Goal: Task Accomplishment & Management: Use online tool/utility

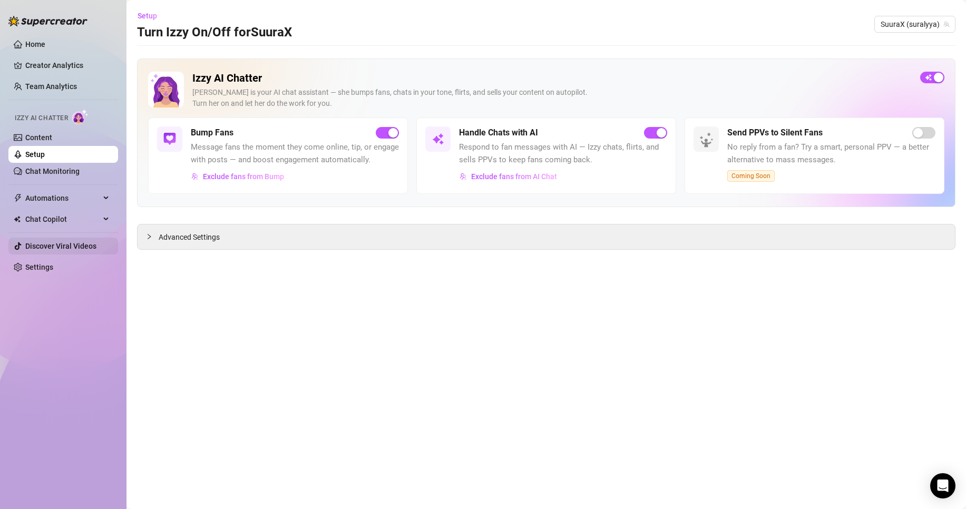
click at [73, 245] on link "Discover Viral Videos" at bounding box center [60, 246] width 71 height 8
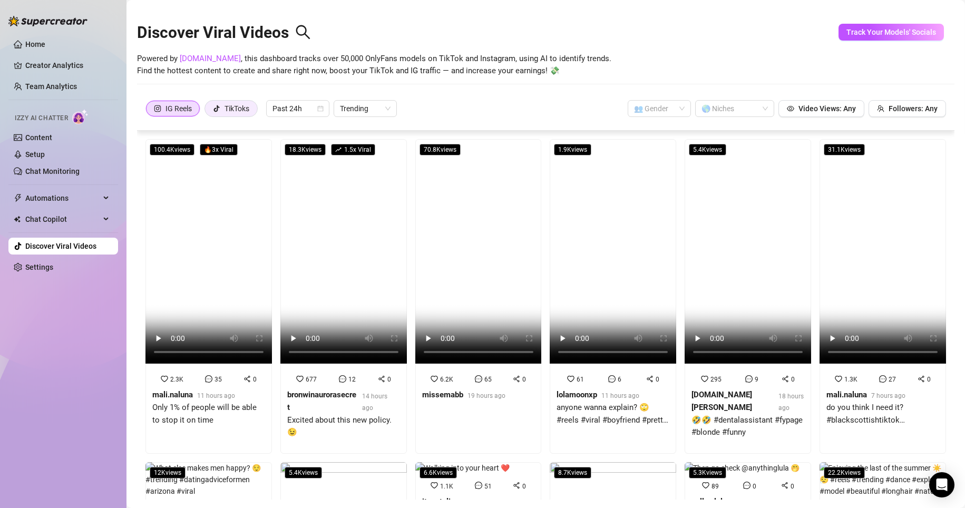
click at [243, 106] on div "TikToks" at bounding box center [237, 109] width 25 height 16
click at [208, 111] on input "TikToks" at bounding box center [208, 111] width 0 height 0
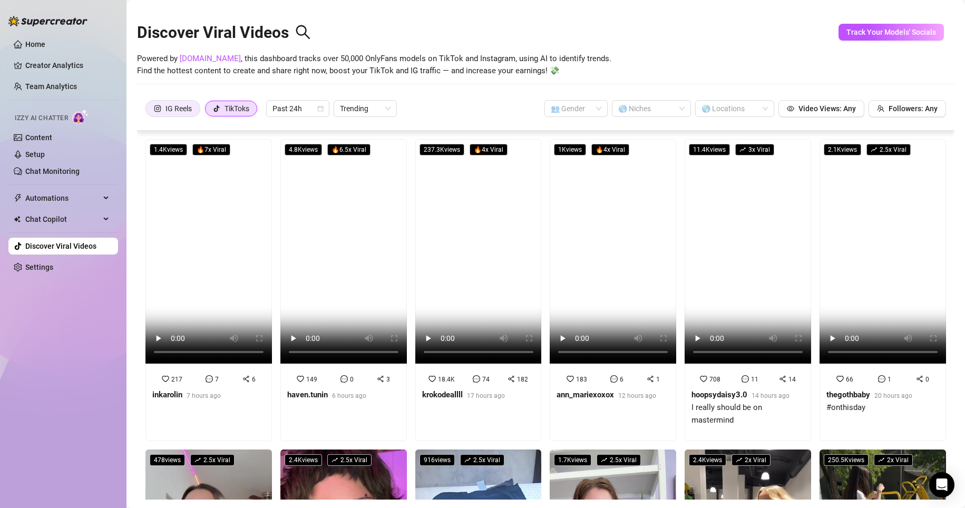
click at [186, 115] on div "IG Reels" at bounding box center [179, 109] width 26 height 16
click at [149, 111] on input "IG Reels" at bounding box center [149, 111] width 0 height 0
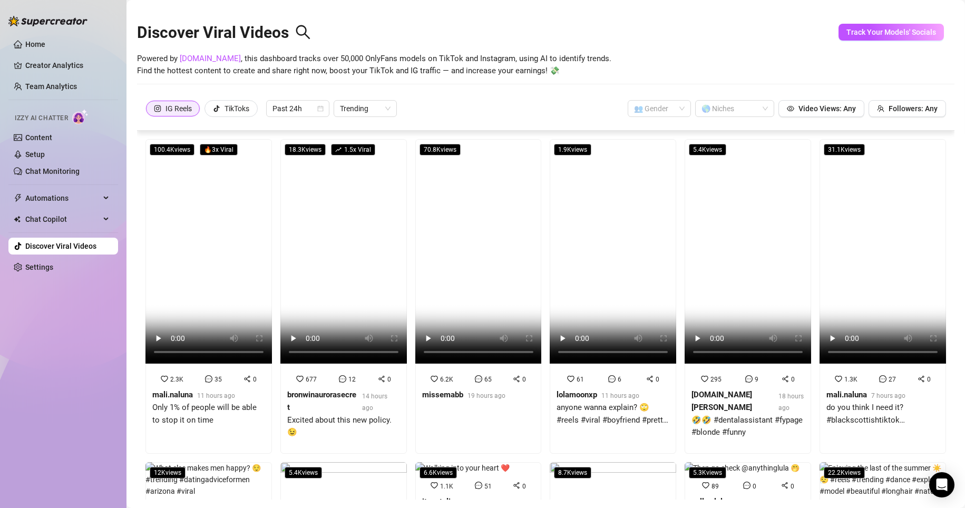
click at [182, 113] on div "IG Reels" at bounding box center [179, 109] width 26 height 16
click at [149, 112] on input "IG Reels" at bounding box center [149, 112] width 0 height 0
click at [182, 113] on div "IG Reels" at bounding box center [179, 109] width 26 height 16
click at [149, 112] on input "IG Reels" at bounding box center [149, 112] width 0 height 0
click at [182, 391] on strong "mali.naluna" at bounding box center [172, 394] width 41 height 9
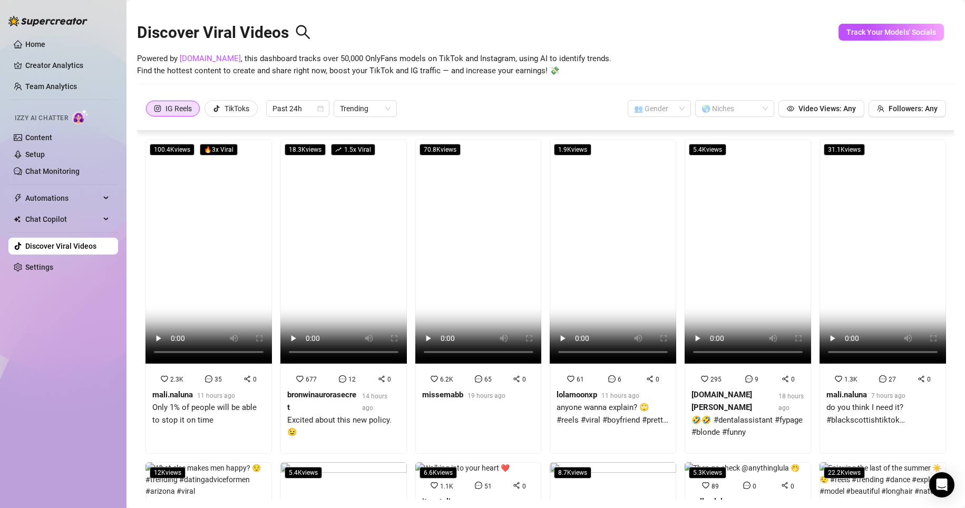
click at [99, 414] on div "Home Creator Analytics Team Analytics Izzy AI Chatter Content Setup Chat Monito…" at bounding box center [63, 249] width 110 height 499
click at [375, 301] on video at bounding box center [343, 251] width 127 height 225
click at [81, 362] on div "Home Creator Analytics Team Analytics Izzy AI Chatter Content Setup Chat Monito…" at bounding box center [63, 249] width 110 height 499
click at [53, 269] on link "Settings" at bounding box center [39, 267] width 28 height 8
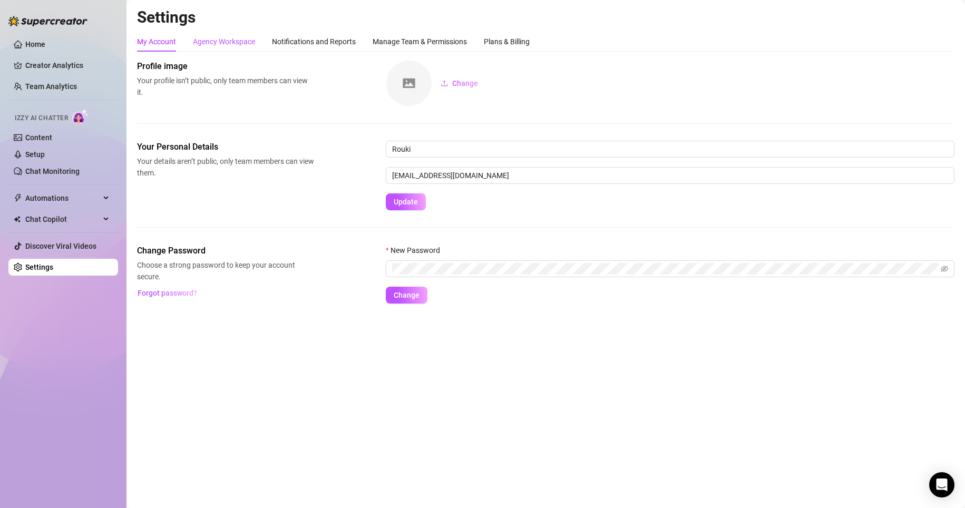
click at [216, 39] on div "Agency Workspace" at bounding box center [224, 42] width 62 height 12
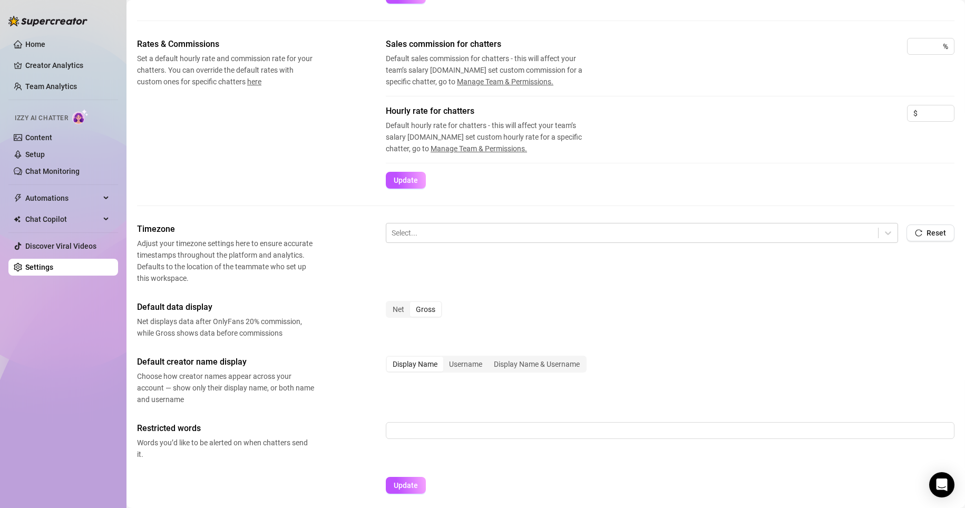
scroll to position [195, 0]
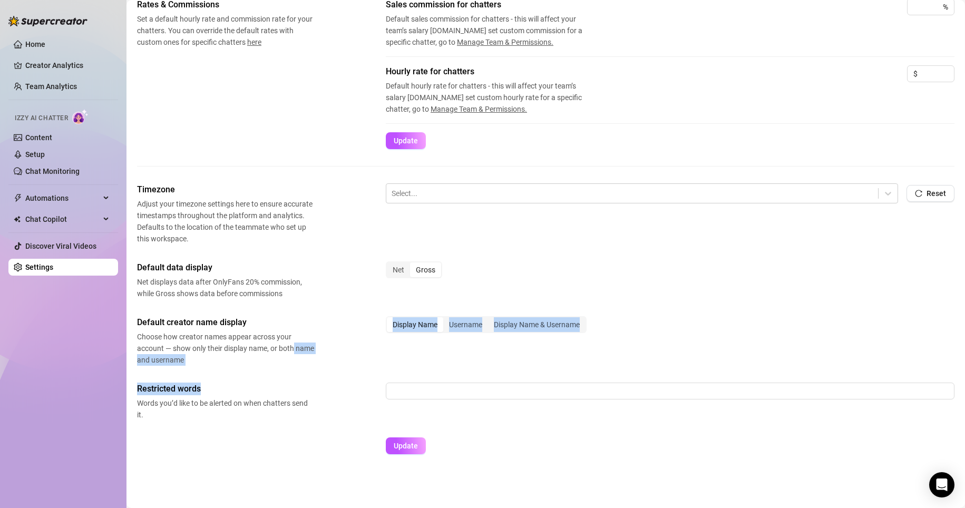
drag, startPoint x: 336, startPoint y: 350, endPoint x: 321, endPoint y: 386, distance: 39.0
click at [321, 386] on div "Timezone Adjust your timezone settings here to ensure accurate timestamps throu…" at bounding box center [546, 323] width 818 height 280
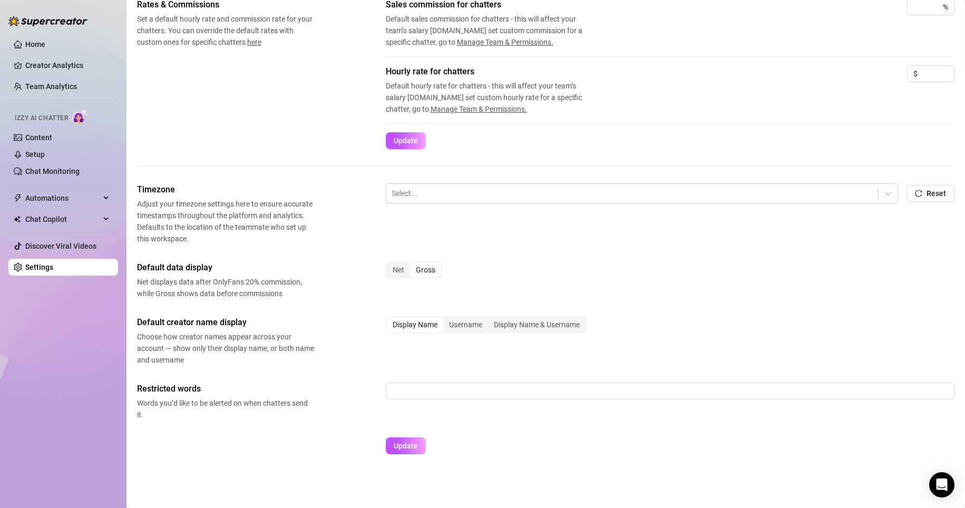
click at [300, 440] on div "Update" at bounding box center [546, 451] width 818 height 26
click at [407, 396] on input "text" at bounding box center [670, 391] width 569 height 17
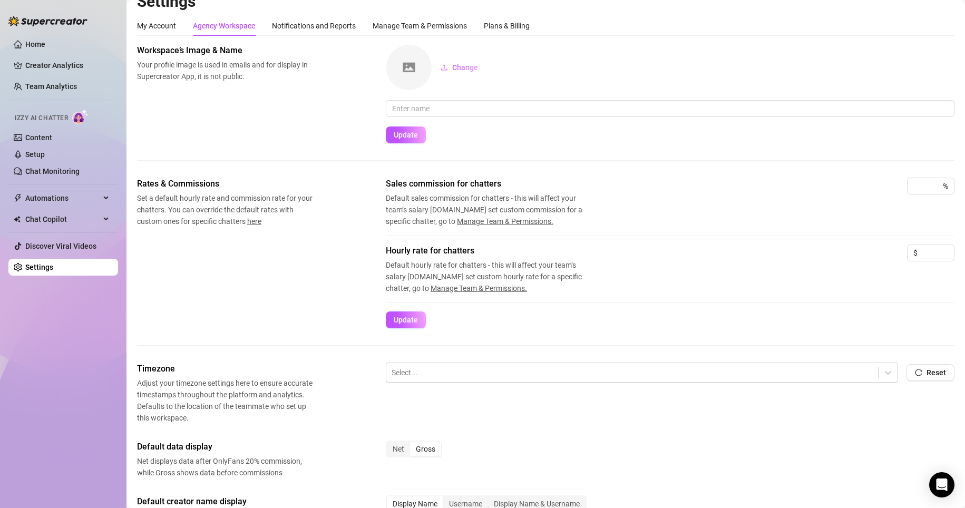
scroll to position [0, 0]
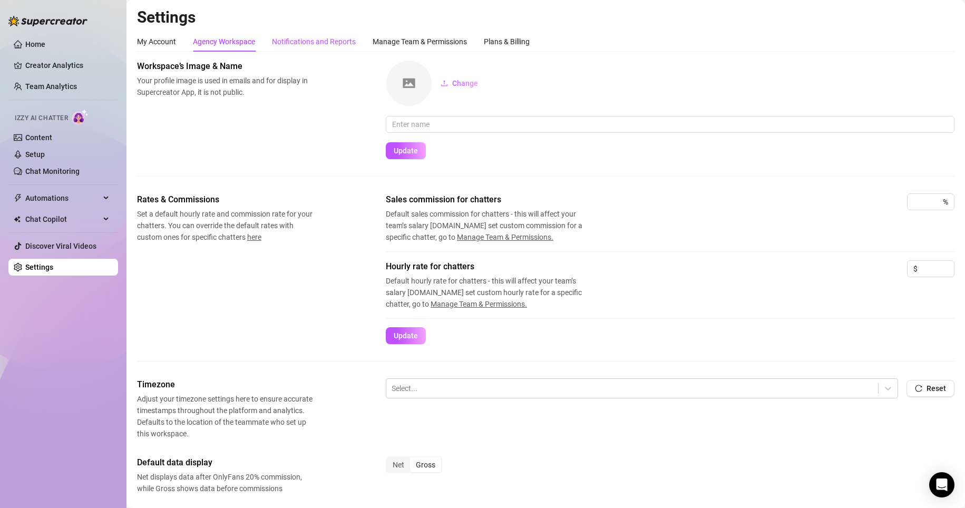
click at [302, 43] on div "Notifications and Reports" at bounding box center [314, 42] width 84 height 12
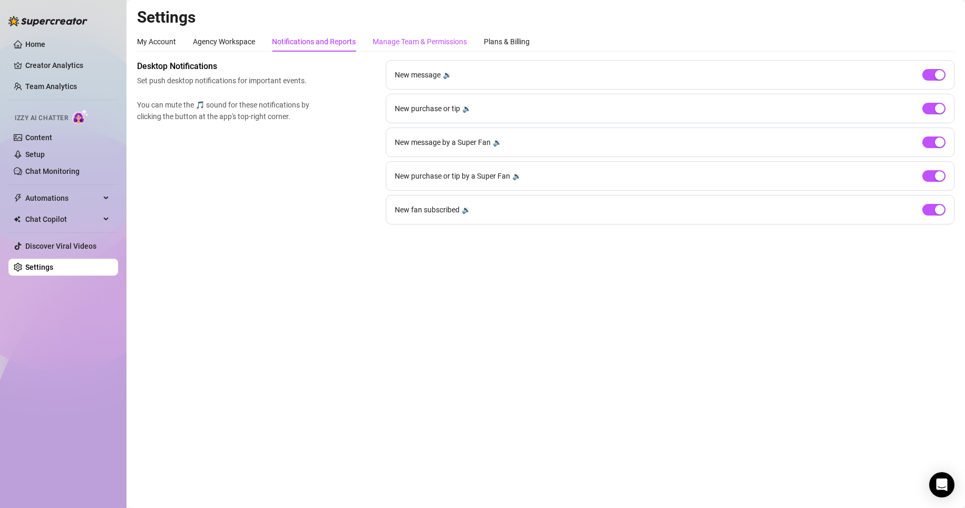
click at [415, 46] on div "Manage Team & Permissions" at bounding box center [420, 42] width 94 height 12
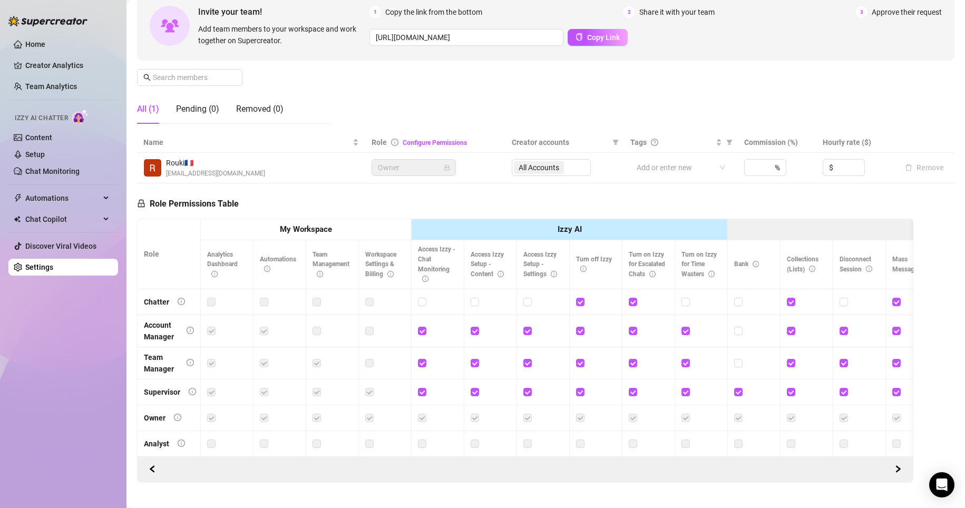
scroll to position [132, 0]
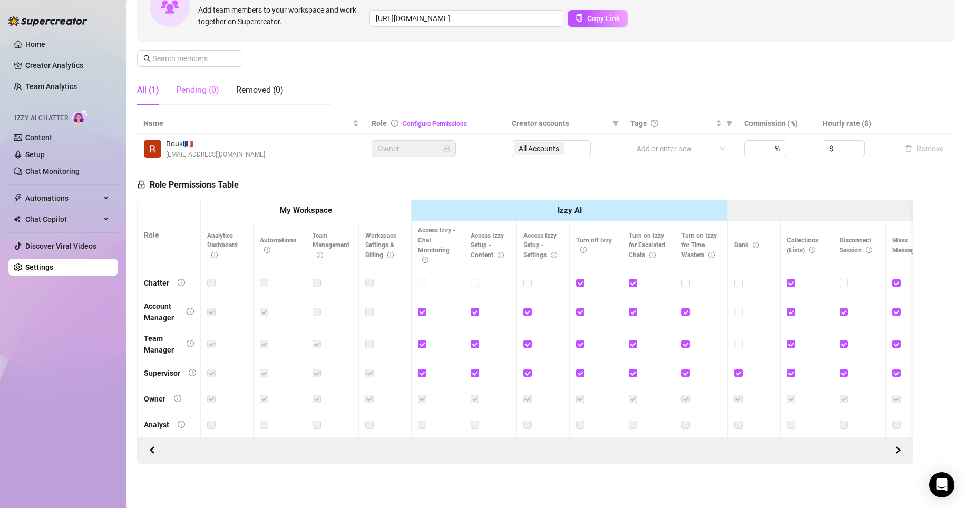
click at [197, 91] on div "Pending (0)" at bounding box center [197, 90] width 43 height 30
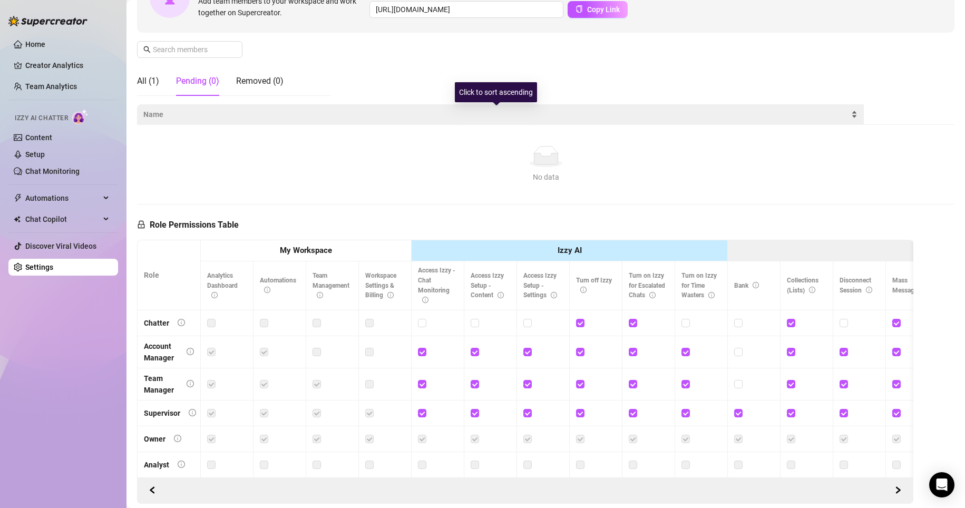
scroll to position [0, 0]
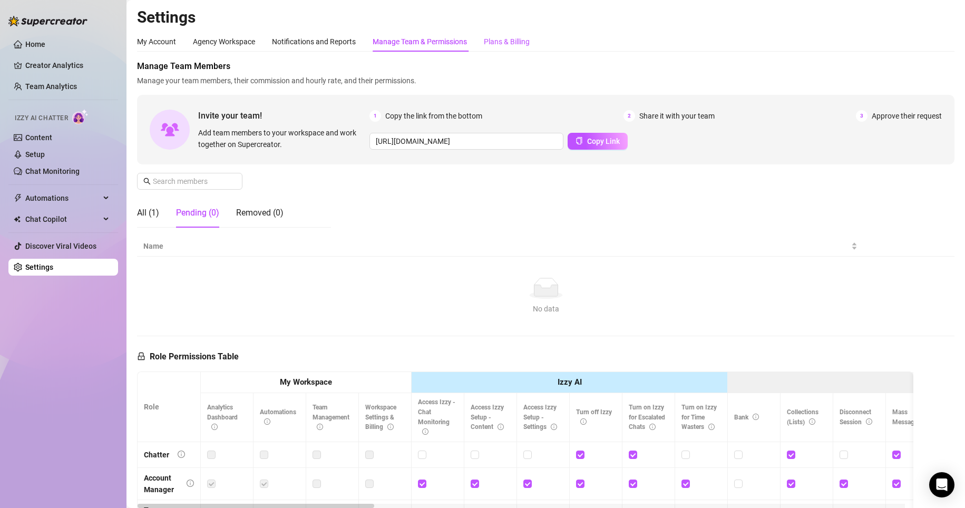
click at [496, 36] on div "Plans & Billing" at bounding box center [507, 42] width 46 height 12
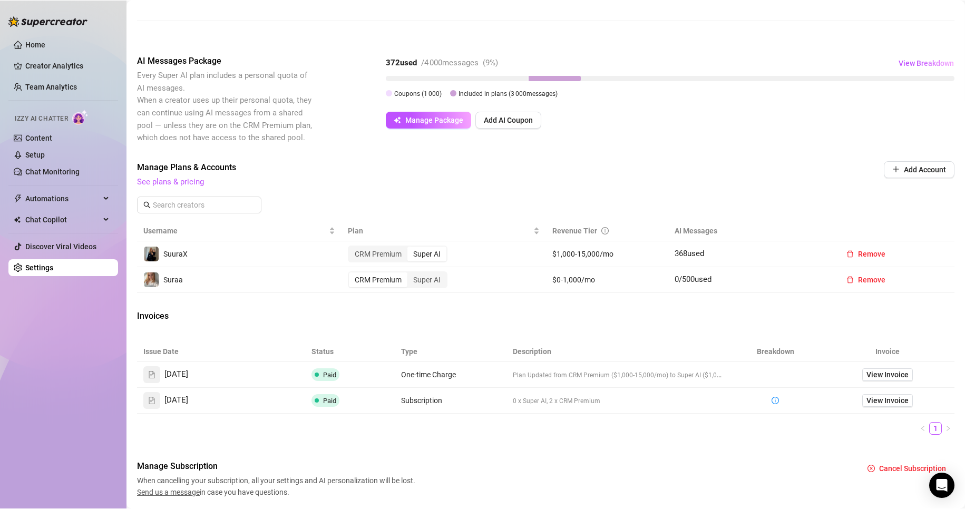
scroll to position [201, 0]
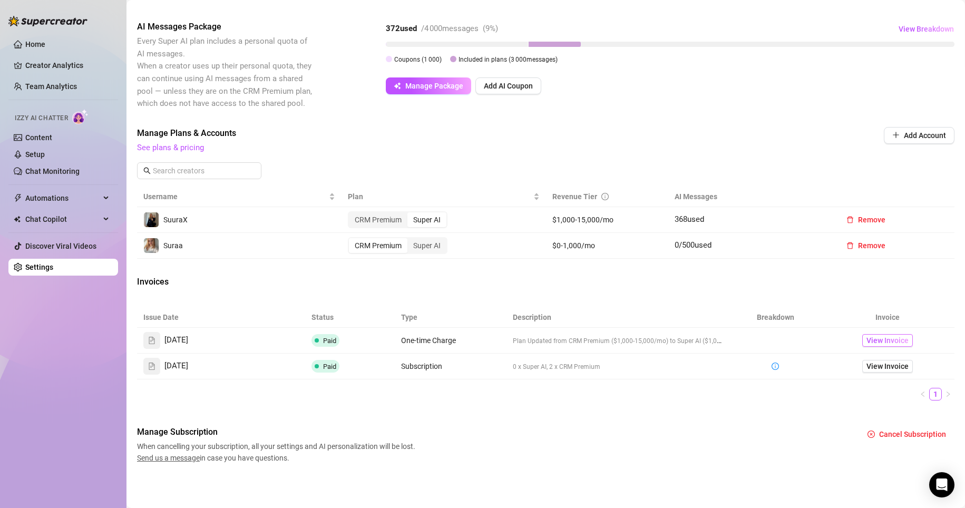
click at [870, 343] on span "View Invoice" at bounding box center [888, 341] width 42 height 12
click at [885, 47] on div at bounding box center [742, 44] width 426 height 5
click at [77, 206] on span "Automations" at bounding box center [62, 198] width 75 height 17
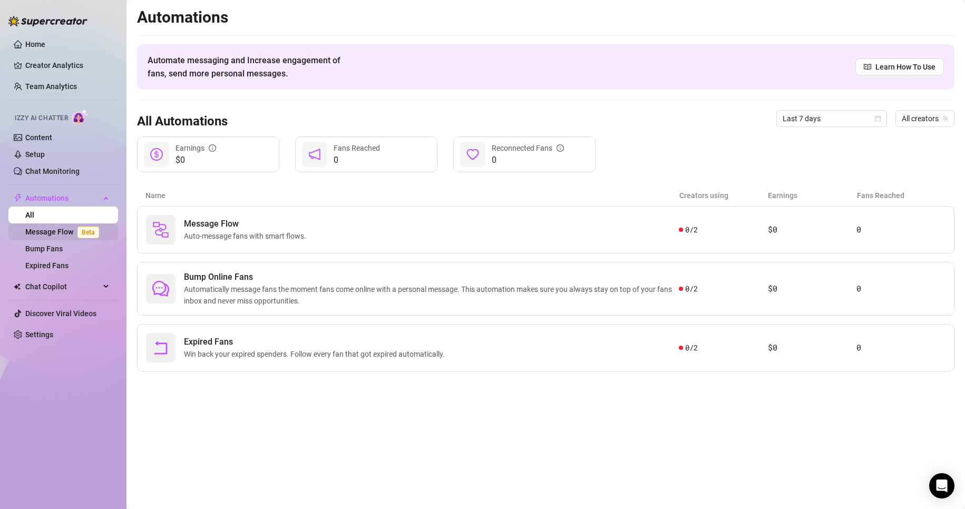
click at [46, 231] on link "Message Flow Beta" at bounding box center [64, 232] width 78 height 8
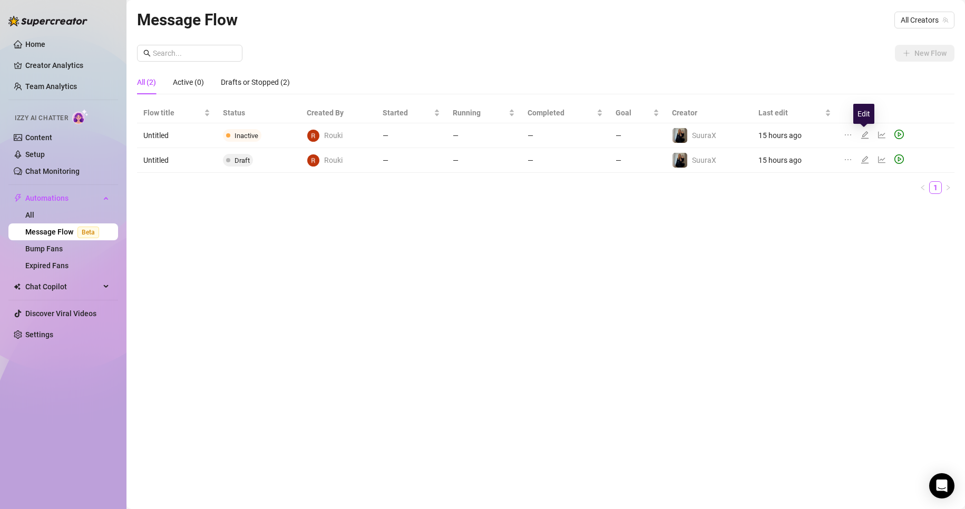
click at [864, 134] on icon "edit" at bounding box center [865, 135] width 8 height 8
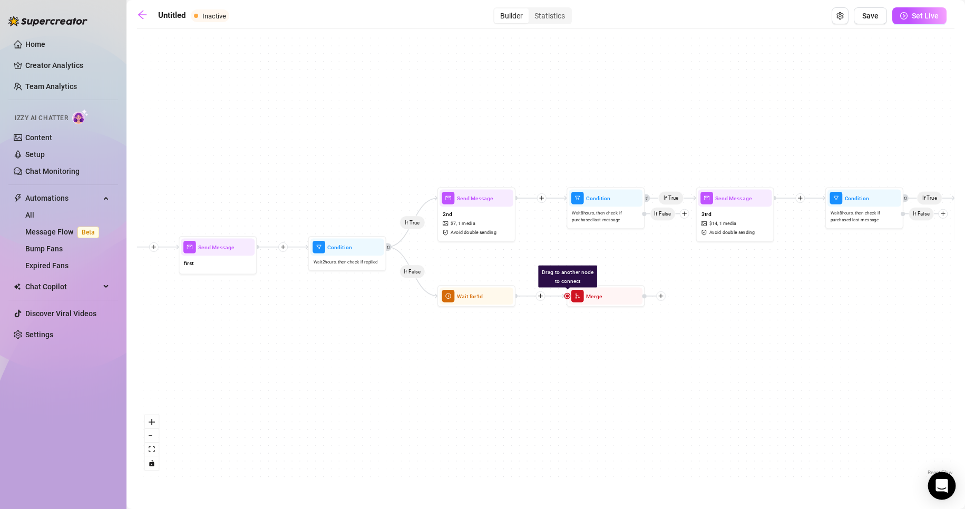
click at [941, 487] on icon "Open Intercom Messenger" at bounding box center [942, 486] width 12 height 14
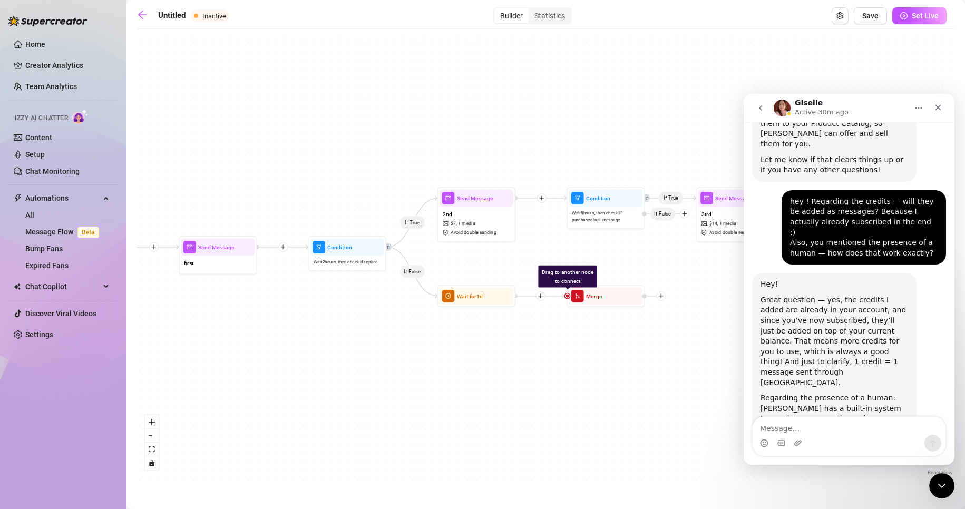
type textarea "[PERSON_NAME] for this information. One last quick question: regarding the flow…"
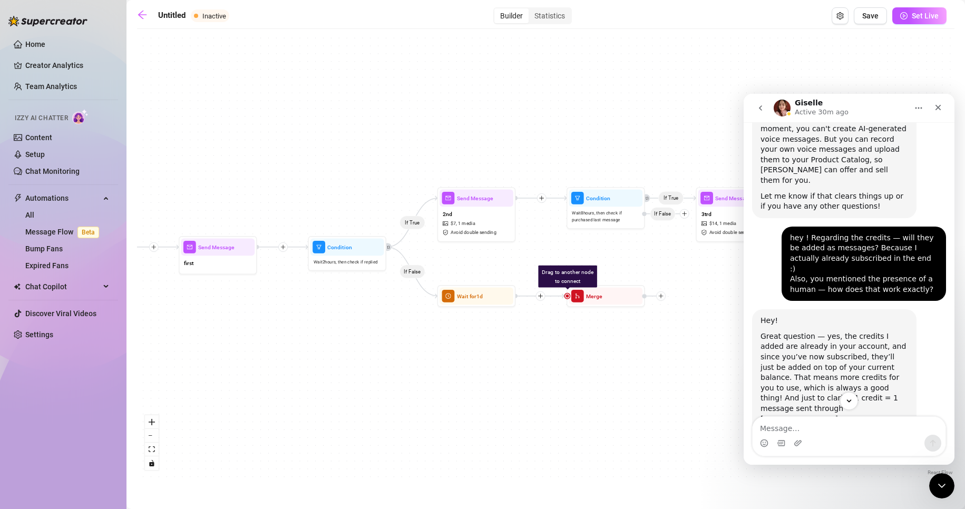
scroll to position [1719, 0]
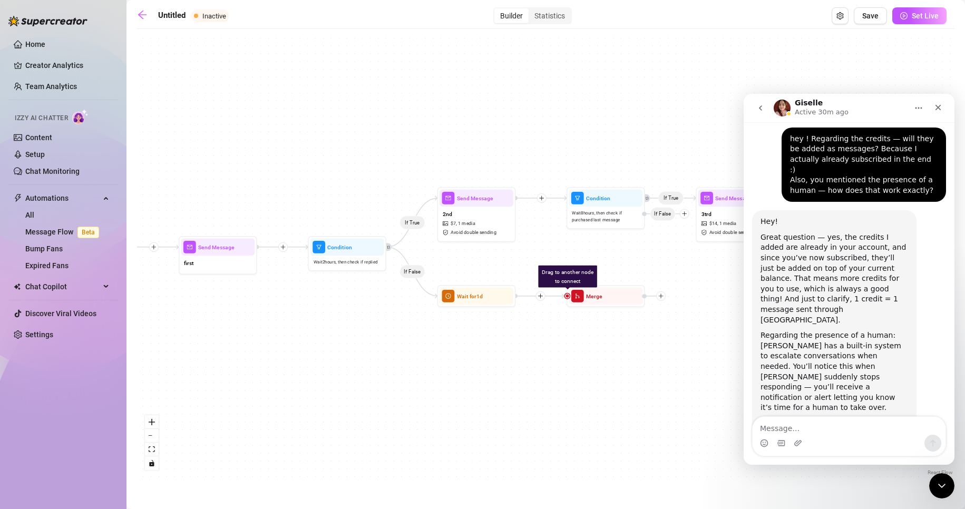
click at [48, 115] on span "Izzy AI Chatter" at bounding box center [41, 118] width 53 height 10
click at [51, 70] on link "Creator Analytics" at bounding box center [67, 65] width 84 height 17
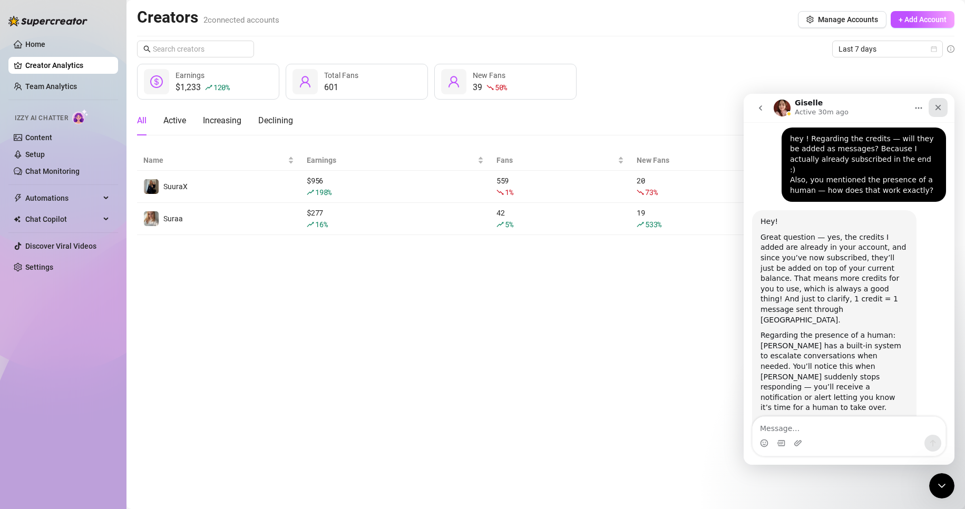
click at [939, 105] on icon "Close" at bounding box center [938, 107] width 8 height 8
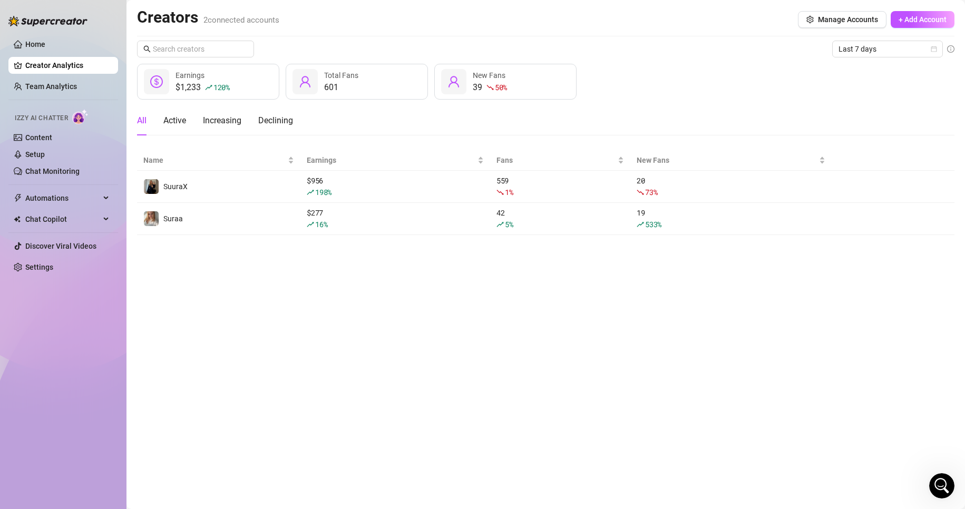
scroll to position [1719, 0]
click at [848, 62] on div "Last 7 days $1,233 120 % Earnings 601 Total Fans 39 50 % New Fans All Active In…" at bounding box center [546, 138] width 818 height 195
click at [849, 54] on span "Last 7 days" at bounding box center [888, 49] width 98 height 16
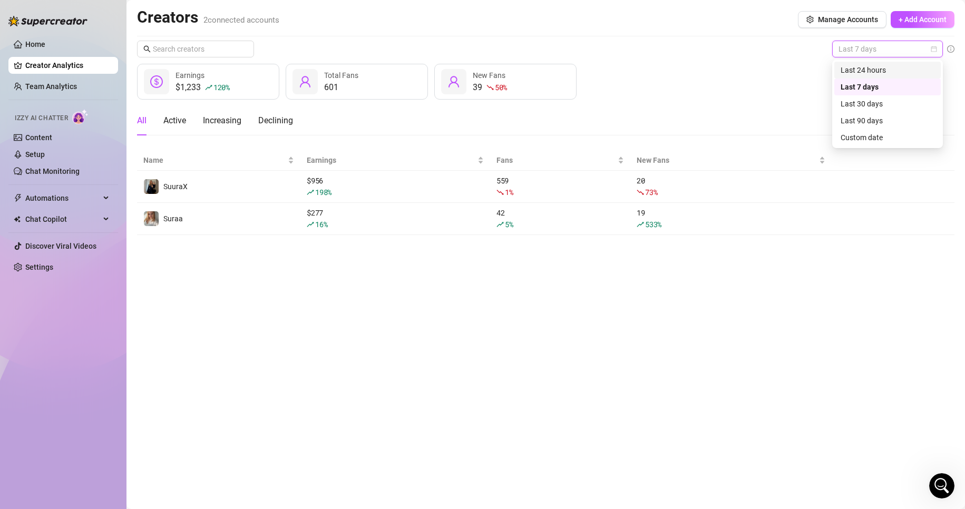
click at [855, 75] on div "Last 24 hours" at bounding box center [888, 70] width 94 height 12
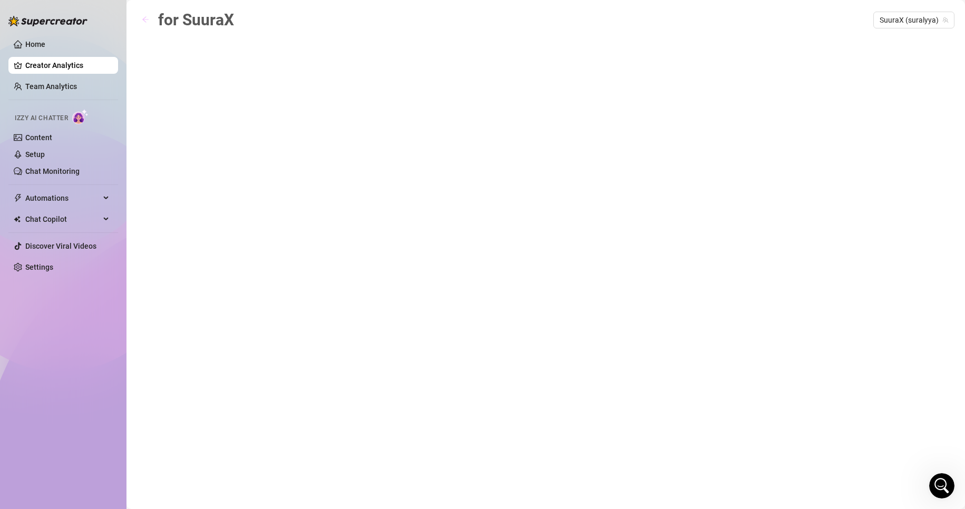
click at [150, 16] on button "button" at bounding box center [145, 20] width 17 height 17
